Goal: Transaction & Acquisition: Download file/media

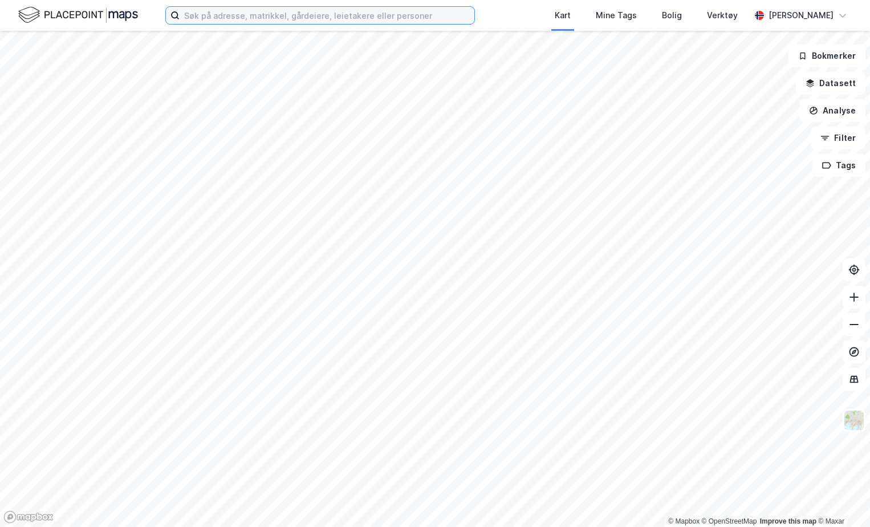
drag, startPoint x: 260, startPoint y: 15, endPoint x: 248, endPoint y: 17, distance: 12.1
click at [260, 15] on input at bounding box center [327, 15] width 295 height 17
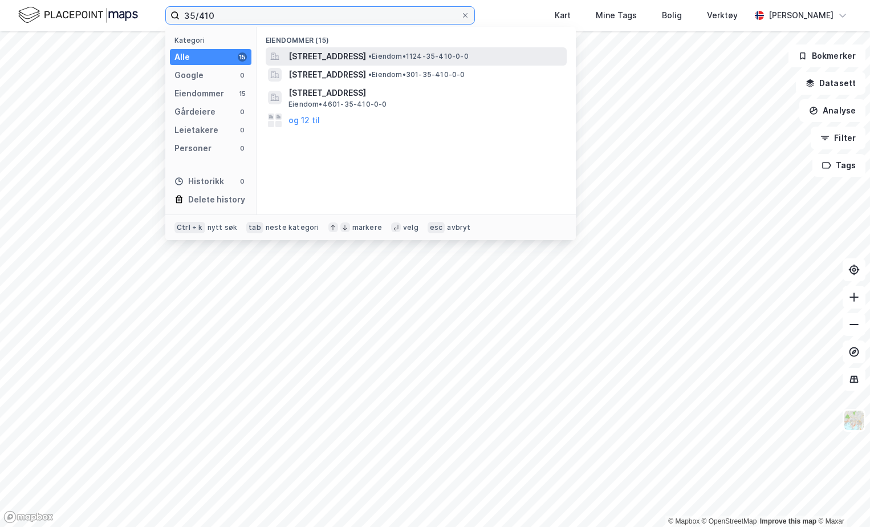
type input "35/410"
click at [366, 55] on span "[STREET_ADDRESS]" at bounding box center [328, 57] width 78 height 14
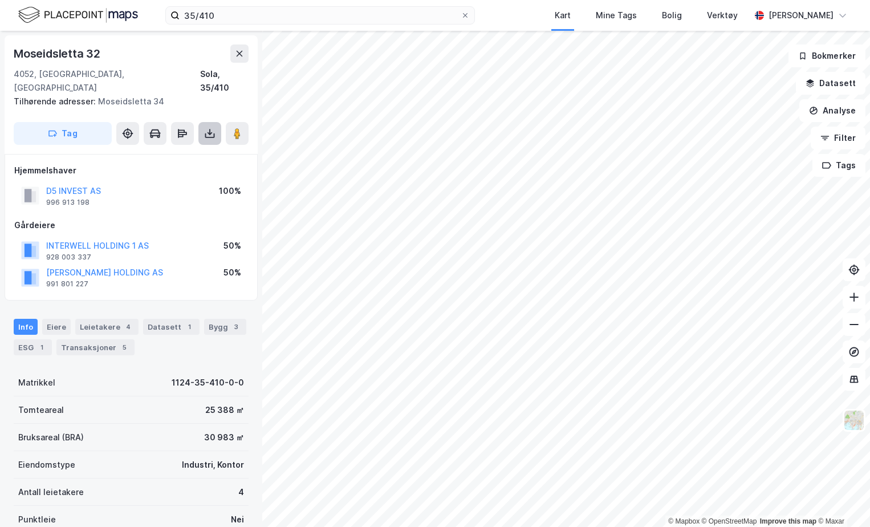
click at [215, 128] on icon at bounding box center [209, 133] width 11 height 11
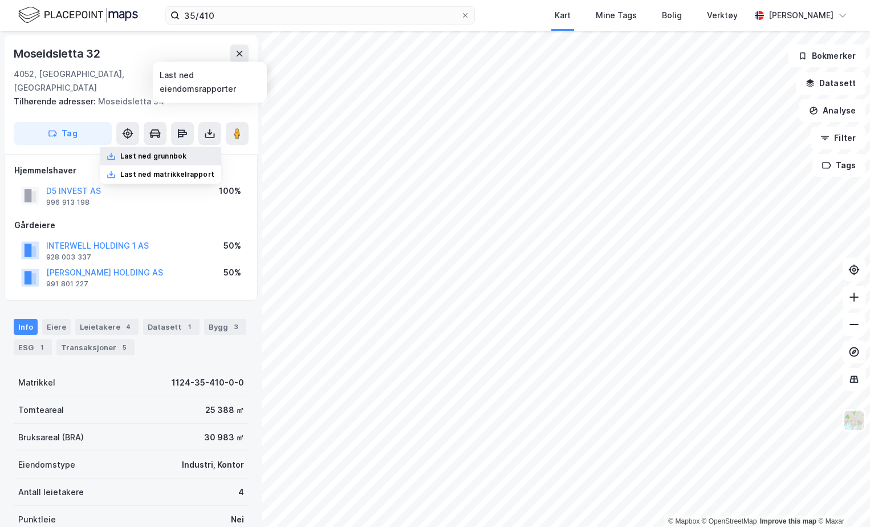
click at [187, 152] on div "Last ned grunnbok" at bounding box center [153, 156] width 66 height 9
